Goal: Information Seeking & Learning: Learn about a topic

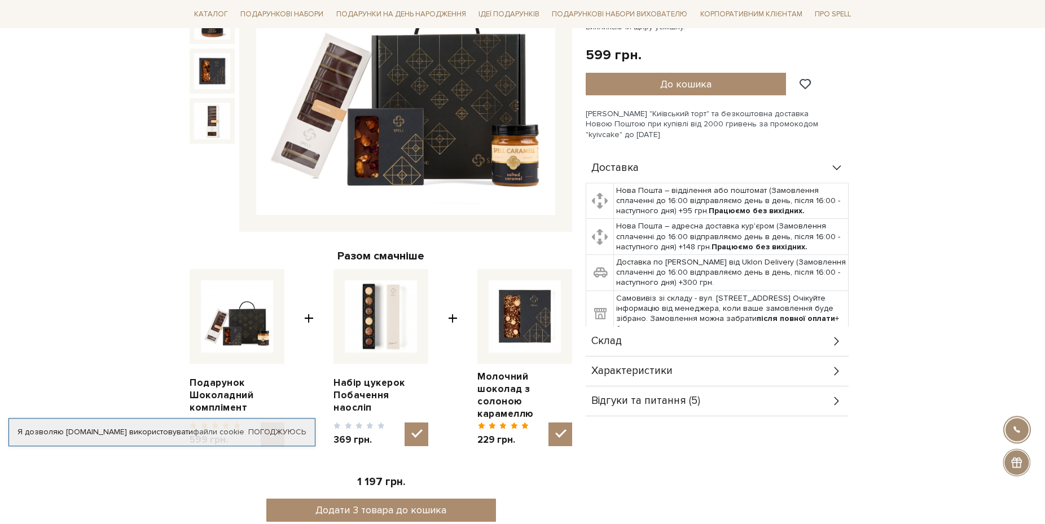
scroll to position [345, 0]
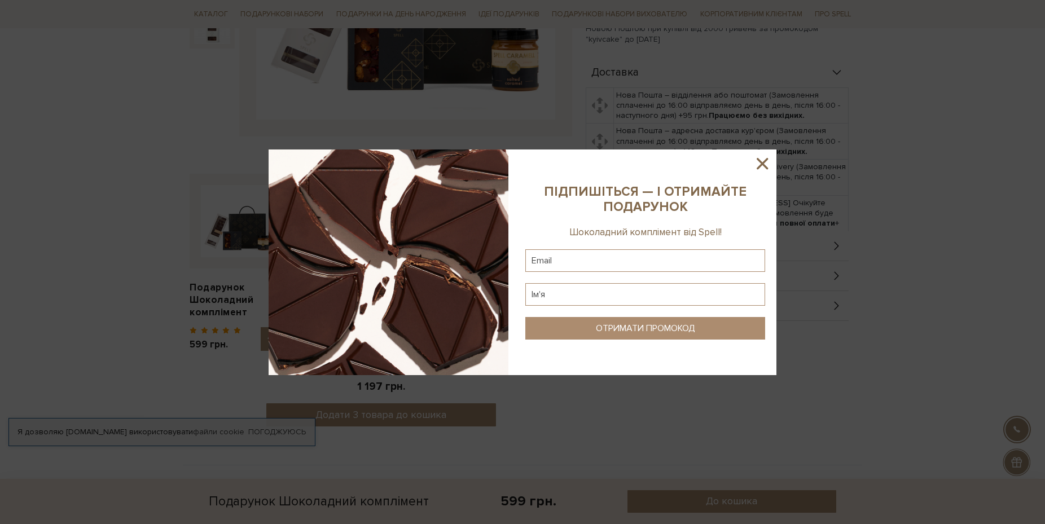
click at [768, 158] on icon at bounding box center [762, 163] width 19 height 19
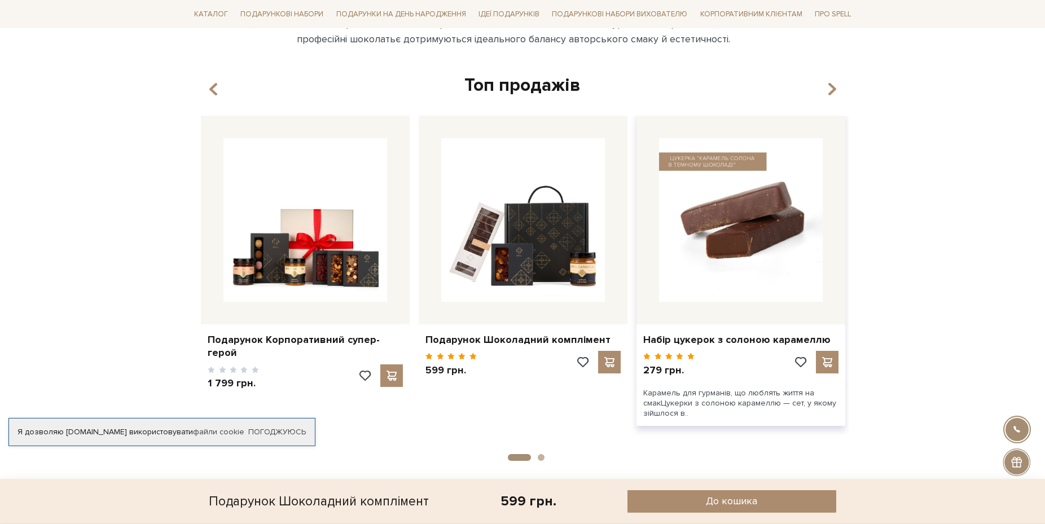
scroll to position [864, 0]
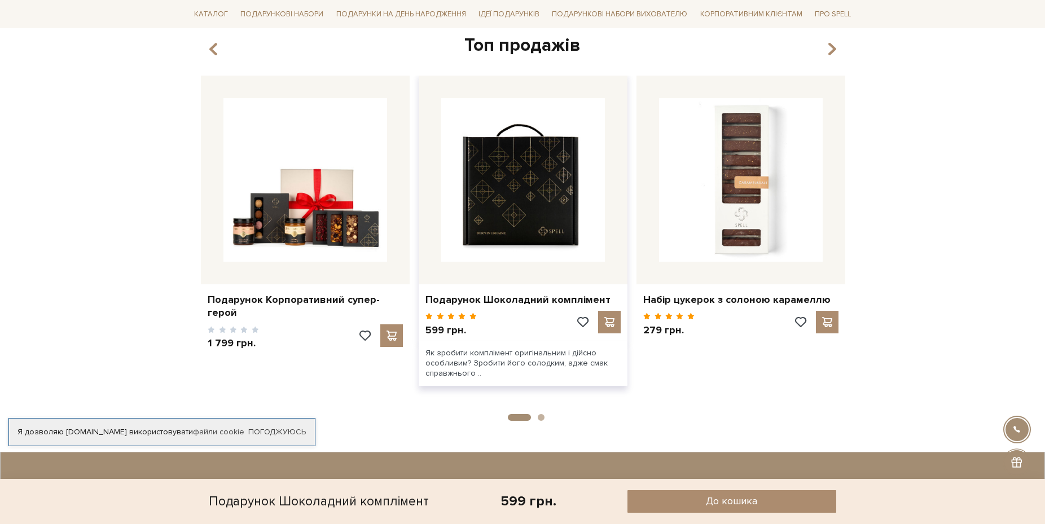
click at [530, 190] on img at bounding box center [523, 180] width 164 height 164
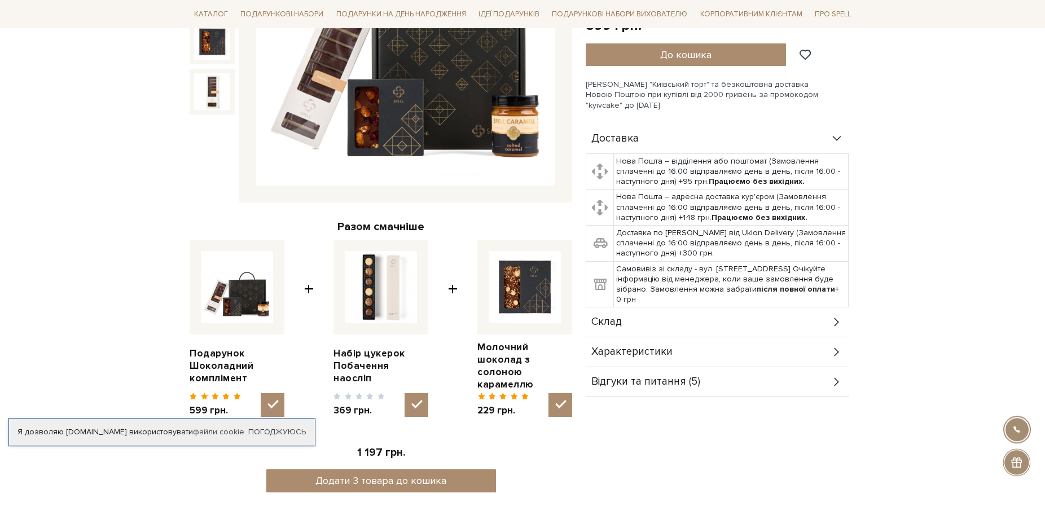
scroll to position [288, 0]
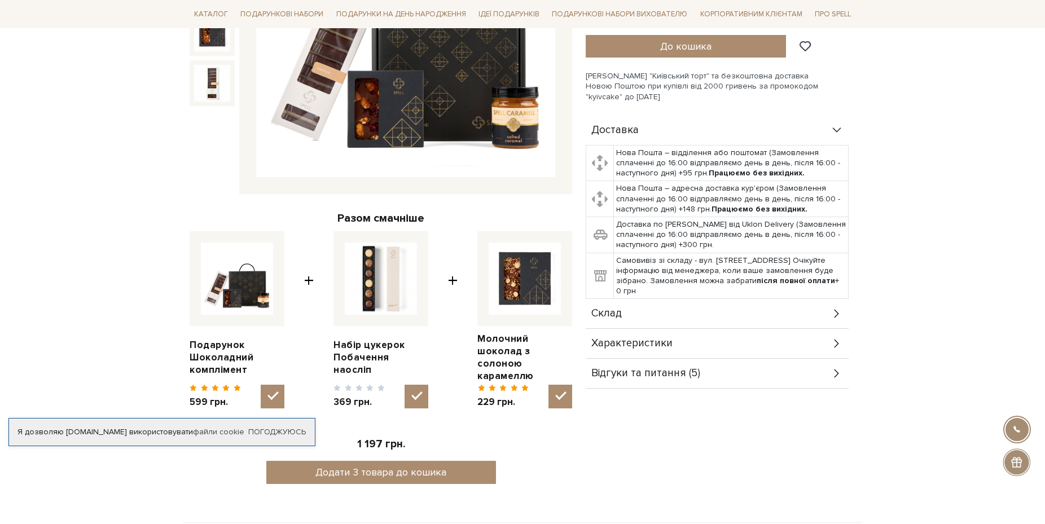
click at [839, 310] on icon at bounding box center [837, 314] width 12 height 12
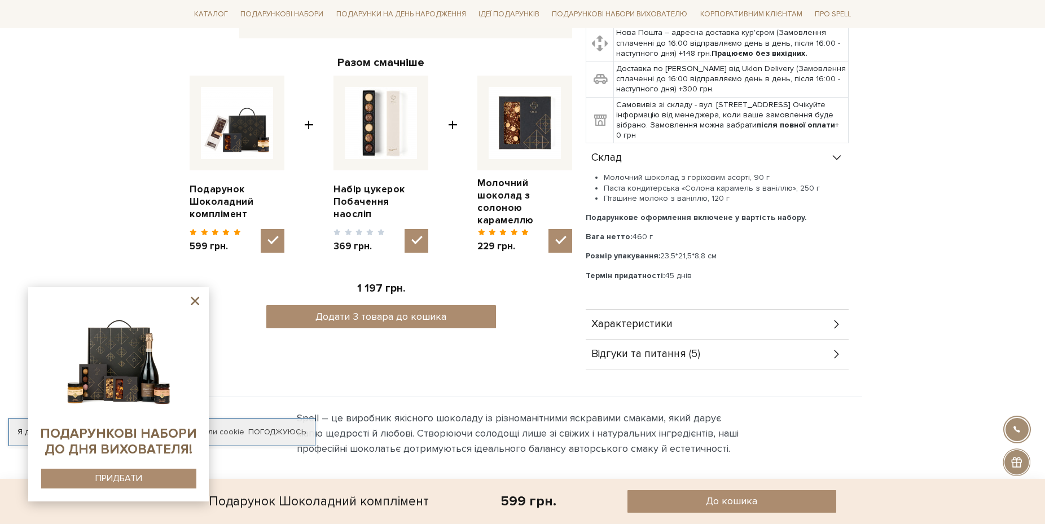
scroll to position [461, 0]
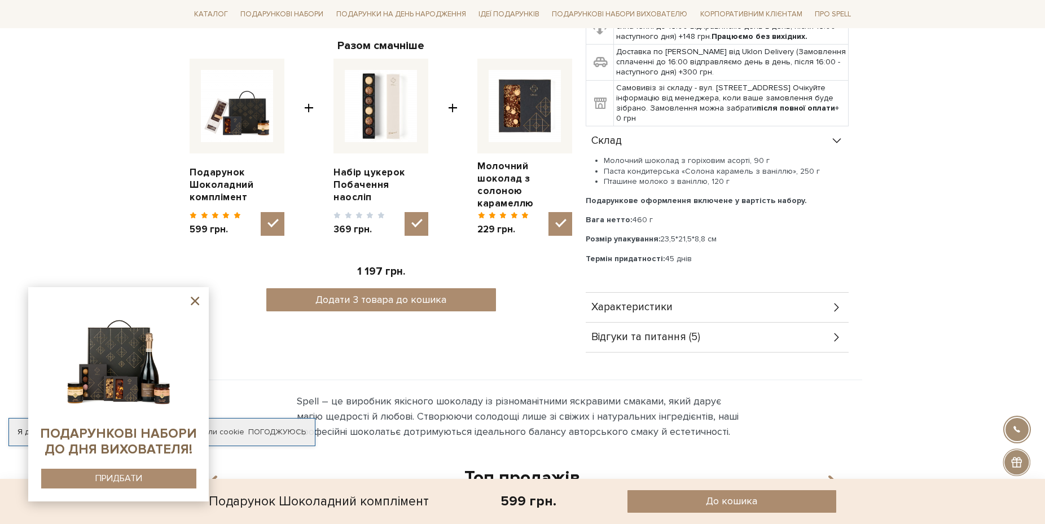
click at [840, 306] on icon at bounding box center [837, 307] width 12 height 12
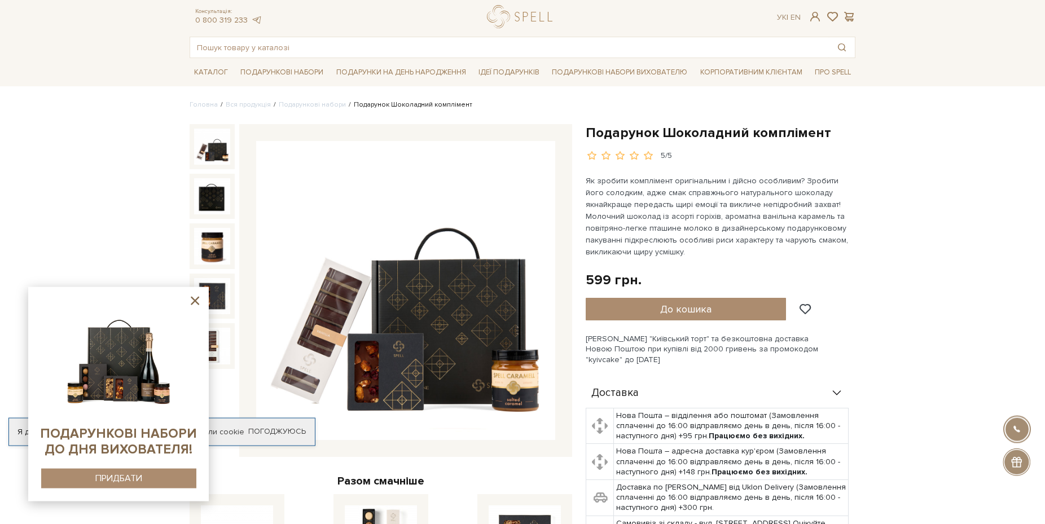
scroll to position [0, 0]
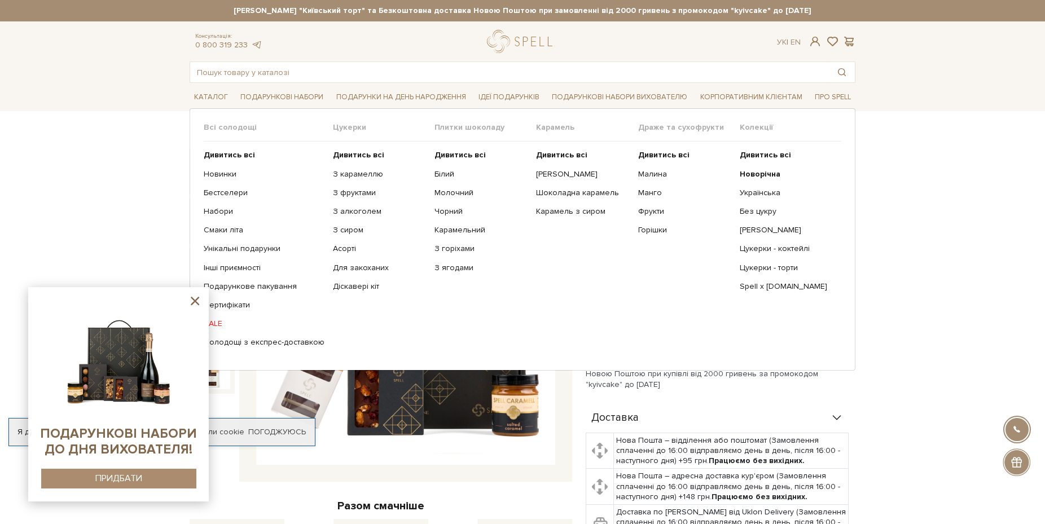
click at [222, 126] on span "Всі солодощі" at bounding box center [268, 127] width 129 height 10
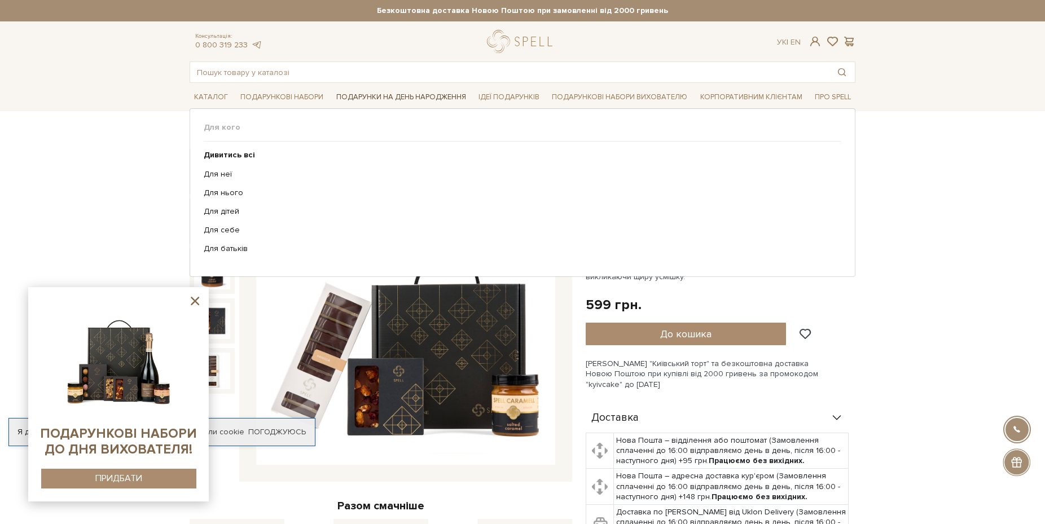
click at [385, 92] on link "Подарунки на День народження" at bounding box center [401, 97] width 139 height 17
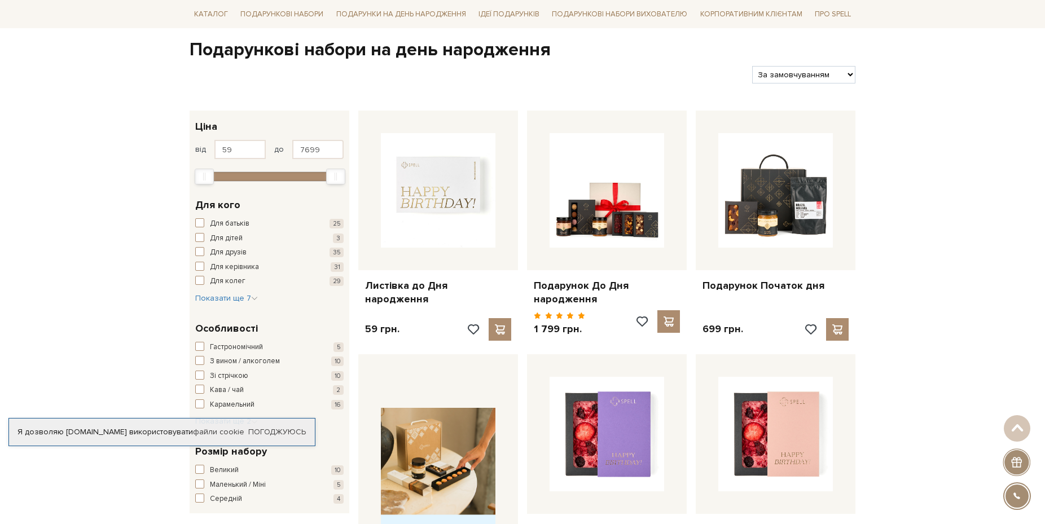
scroll to position [58, 0]
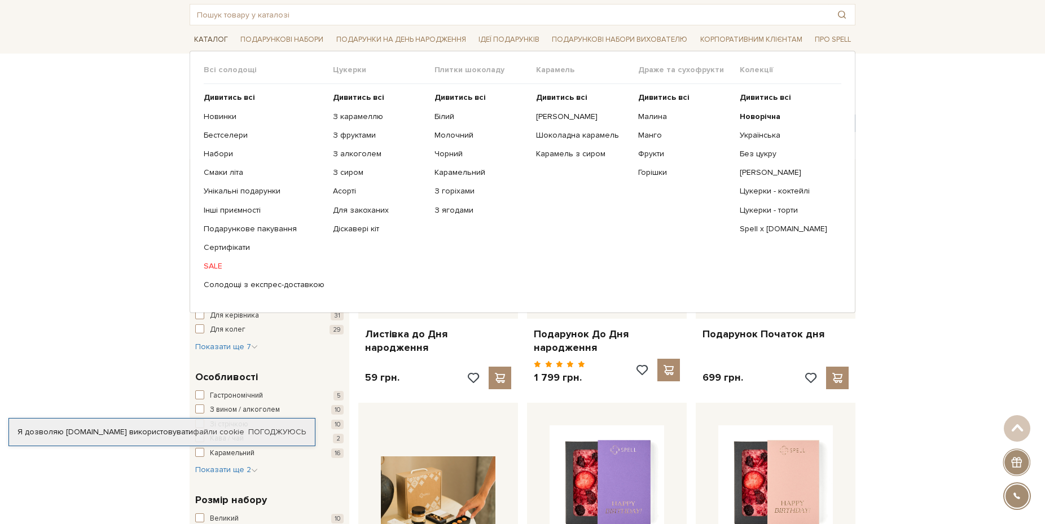
click at [209, 42] on link "Каталог" at bounding box center [211, 39] width 43 height 17
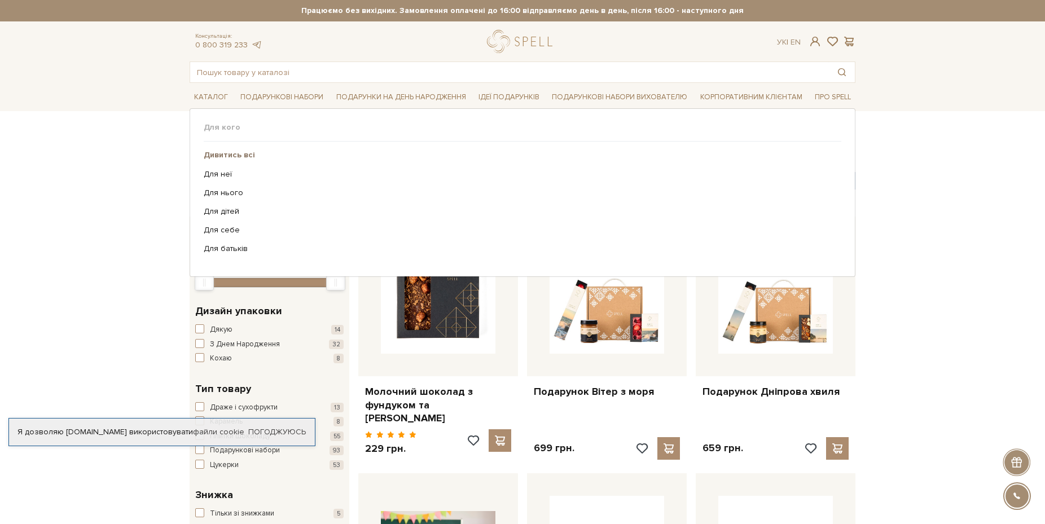
click at [235, 156] on b "Дивитись всі" at bounding box center [229, 155] width 51 height 10
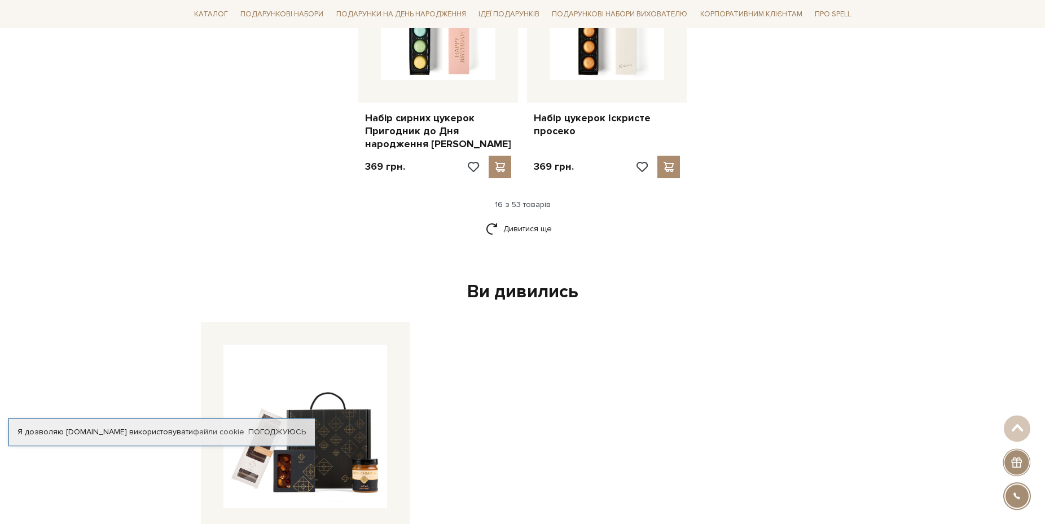
scroll to position [1554, 0]
click at [523, 218] on link "Дивитися ще" at bounding box center [522, 228] width 73 height 20
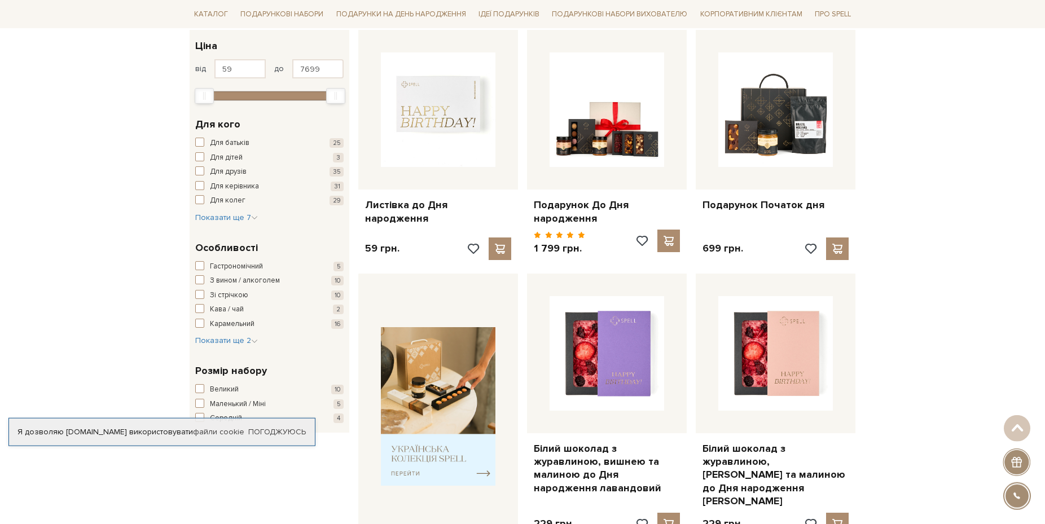
scroll to position [0, 0]
